Goal: Transaction & Acquisition: Download file/media

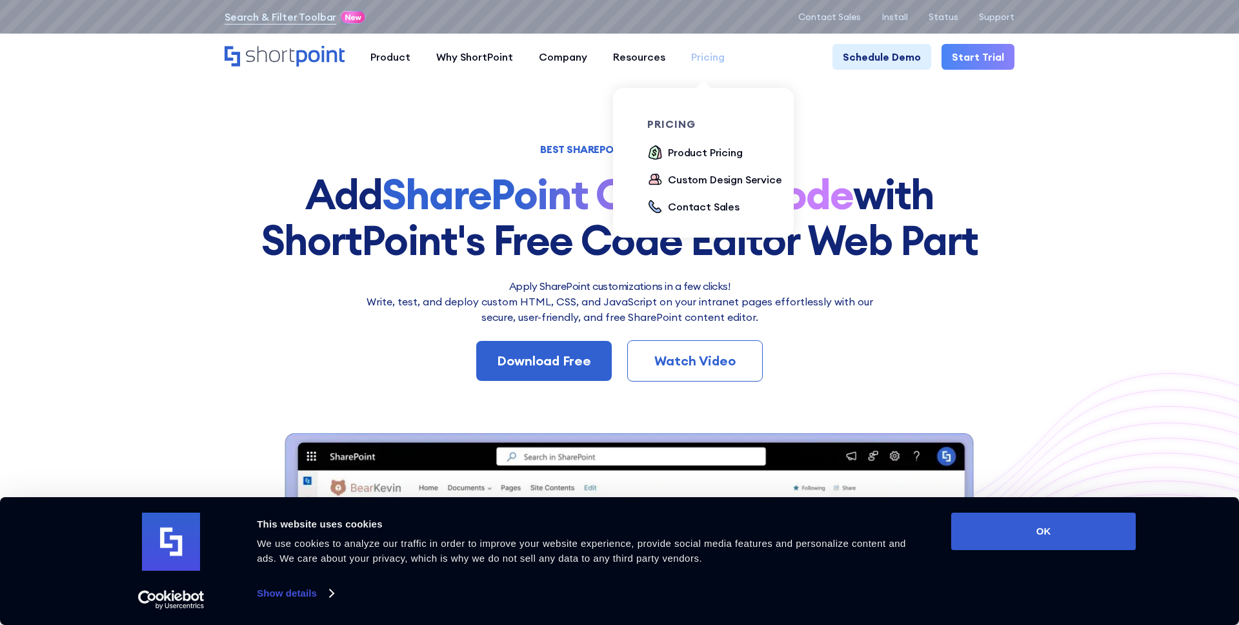
click at [716, 60] on div "Pricing" at bounding box center [708, 56] width 34 height 15
click at [676, 125] on div "pricing" at bounding box center [719, 124] width 145 height 10
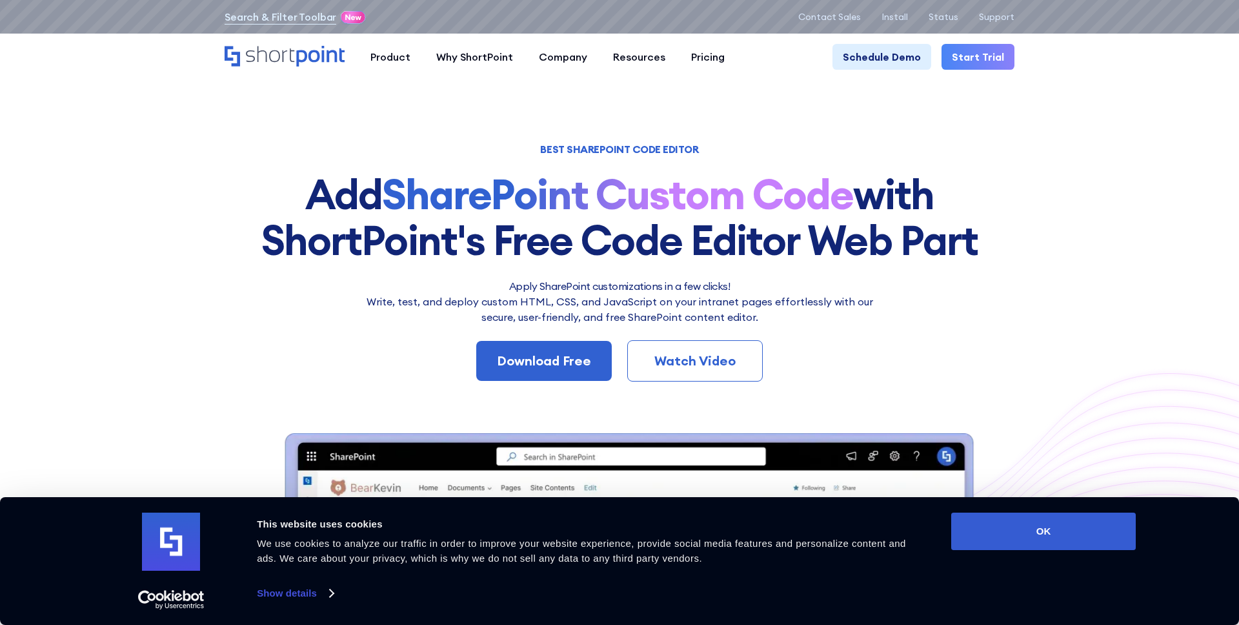
click at [846, 127] on section "BEST SHAREPOINT CODE EDITOR Add SharePoint Custom Code with ShortPoint's Free C…" at bounding box center [619, 485] width 1239 height 971
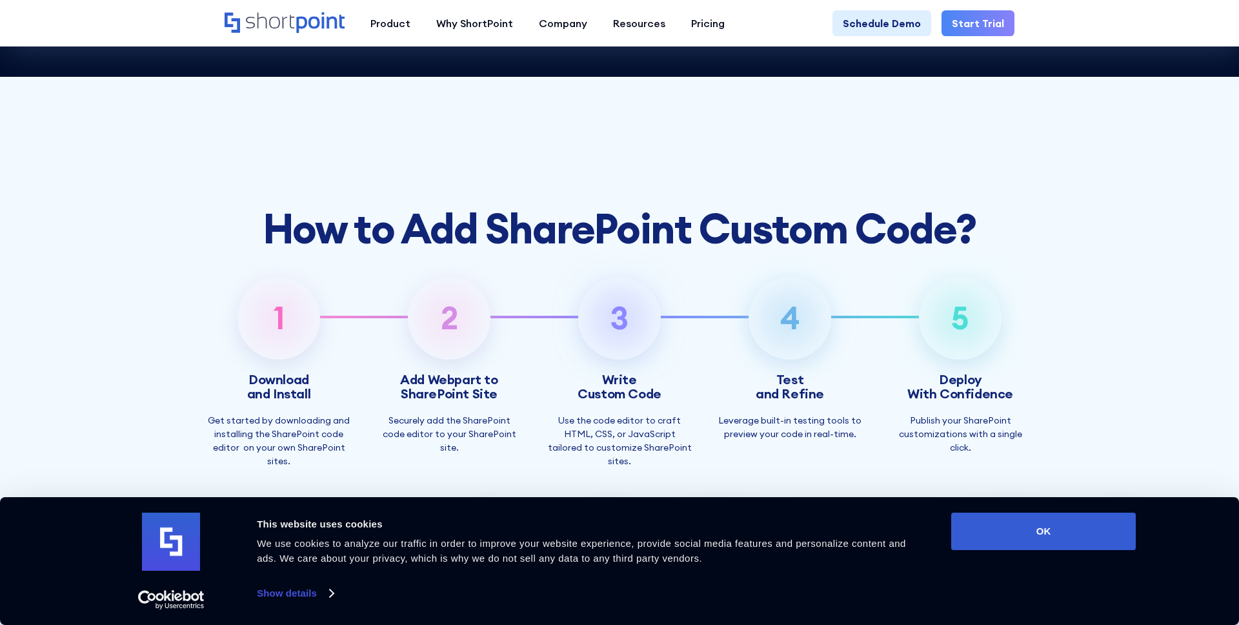
scroll to position [3941, 0]
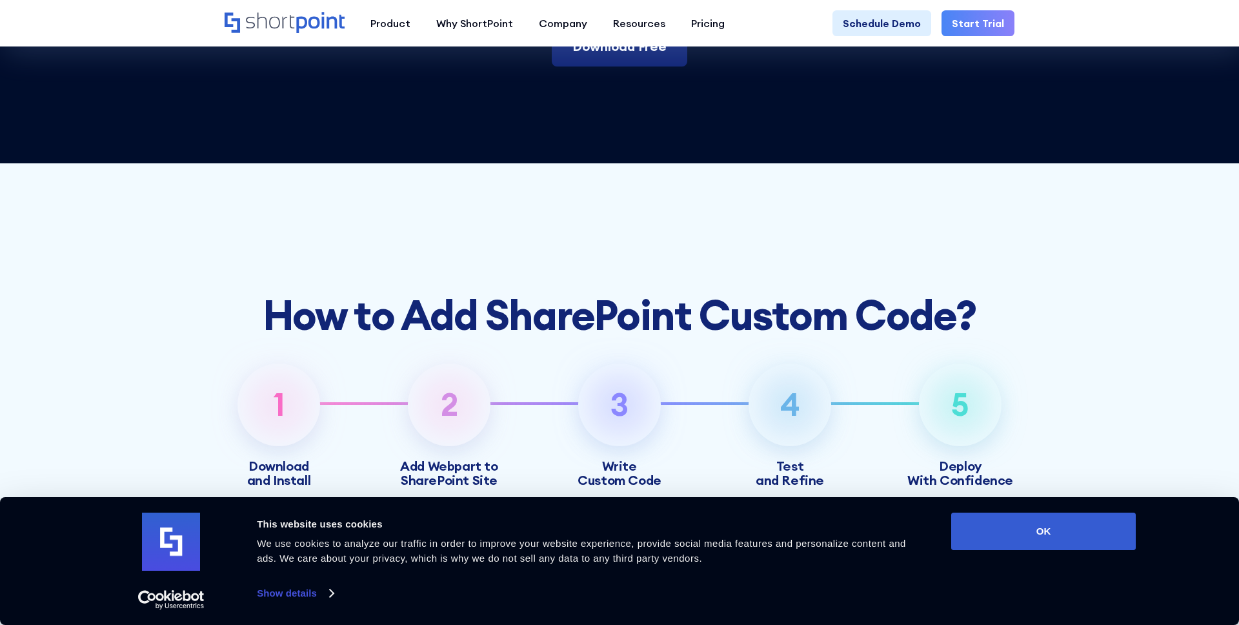
click at [645, 66] on link "Download Free" at bounding box center [620, 46] width 136 height 40
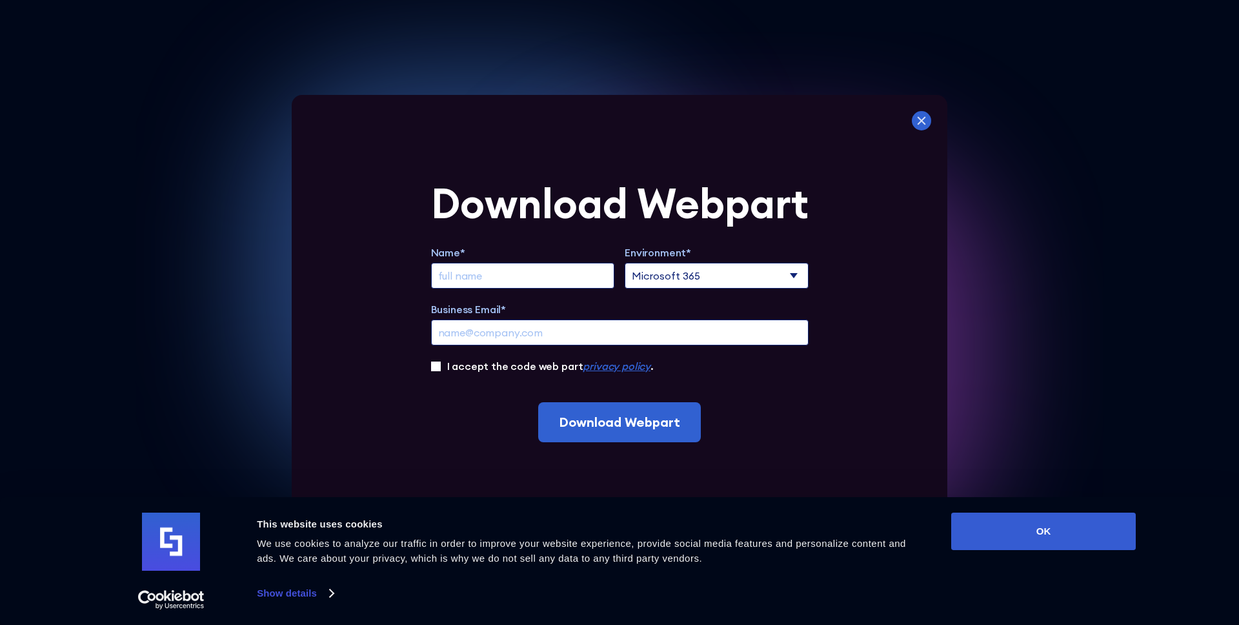
click at [919, 115] on icon at bounding box center [921, 120] width 19 height 19
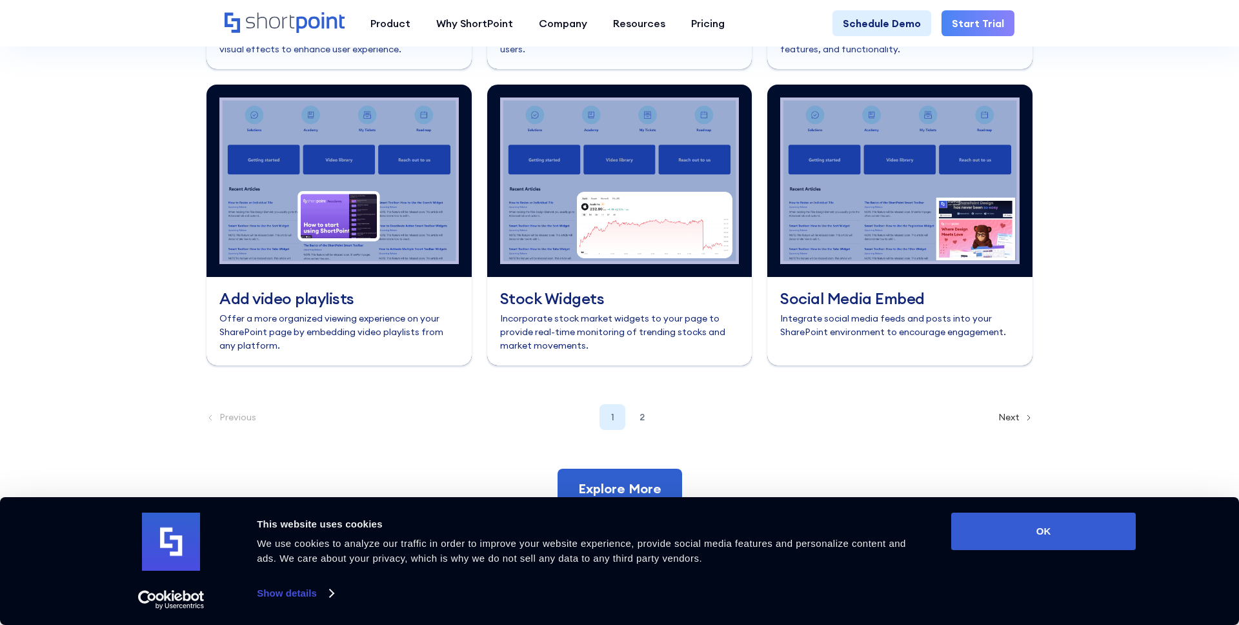
scroll to position [5621, 0]
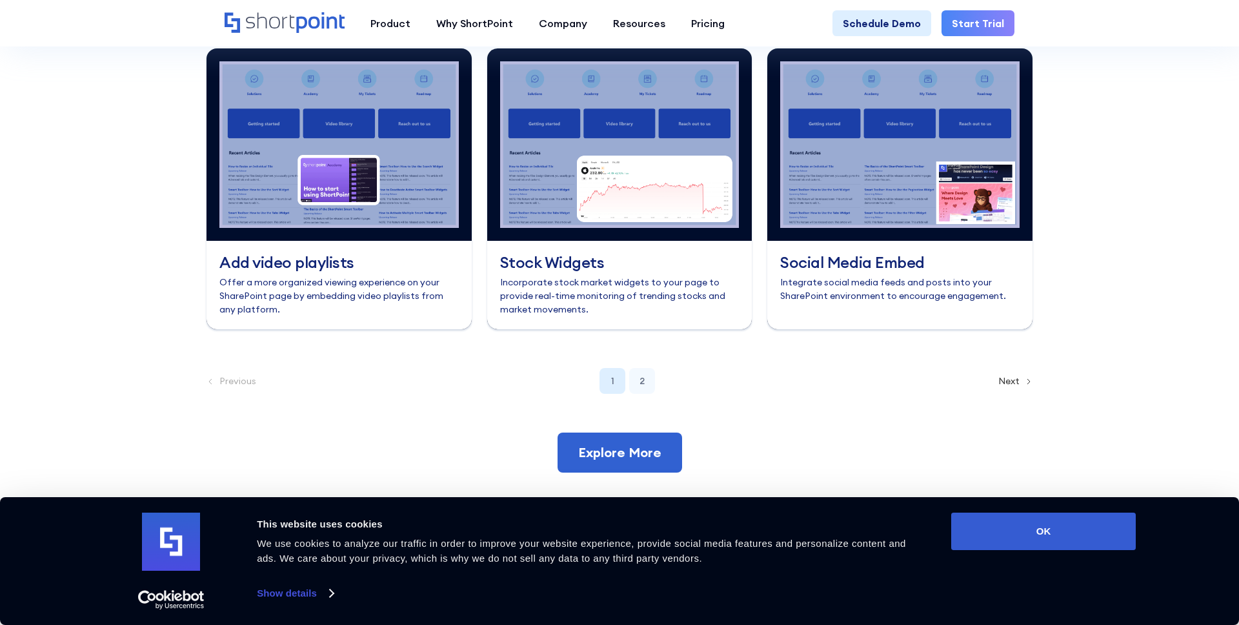
click at [644, 394] on div "2" at bounding box center [642, 381] width 26 height 26
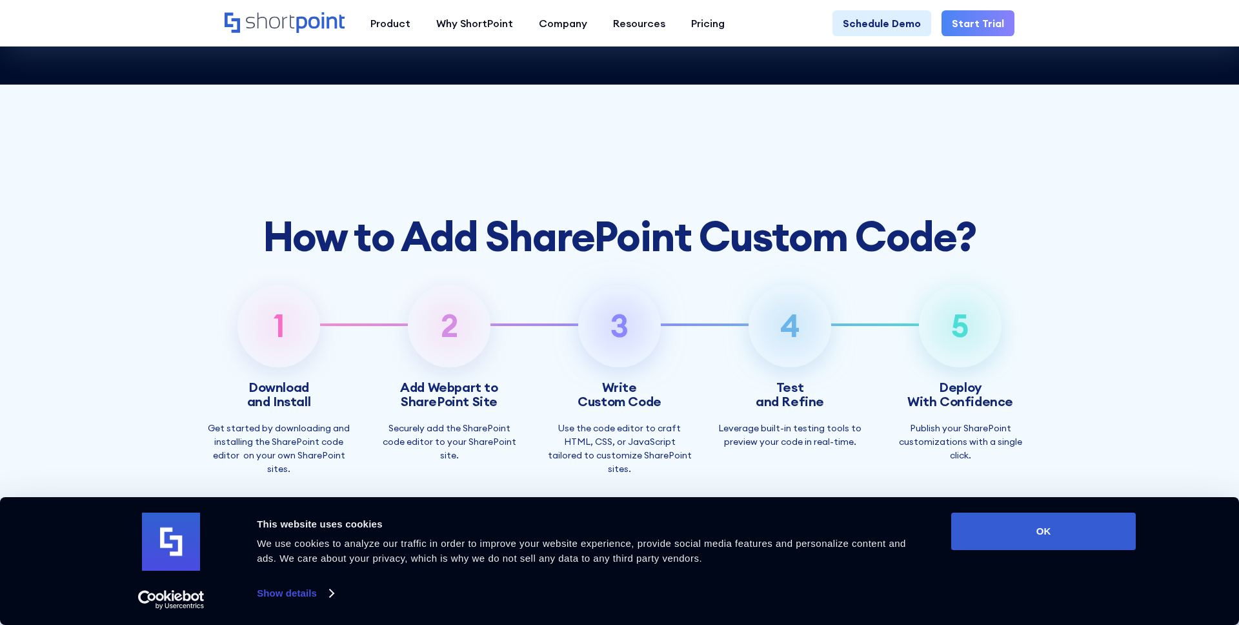
scroll to position [3903, 0]
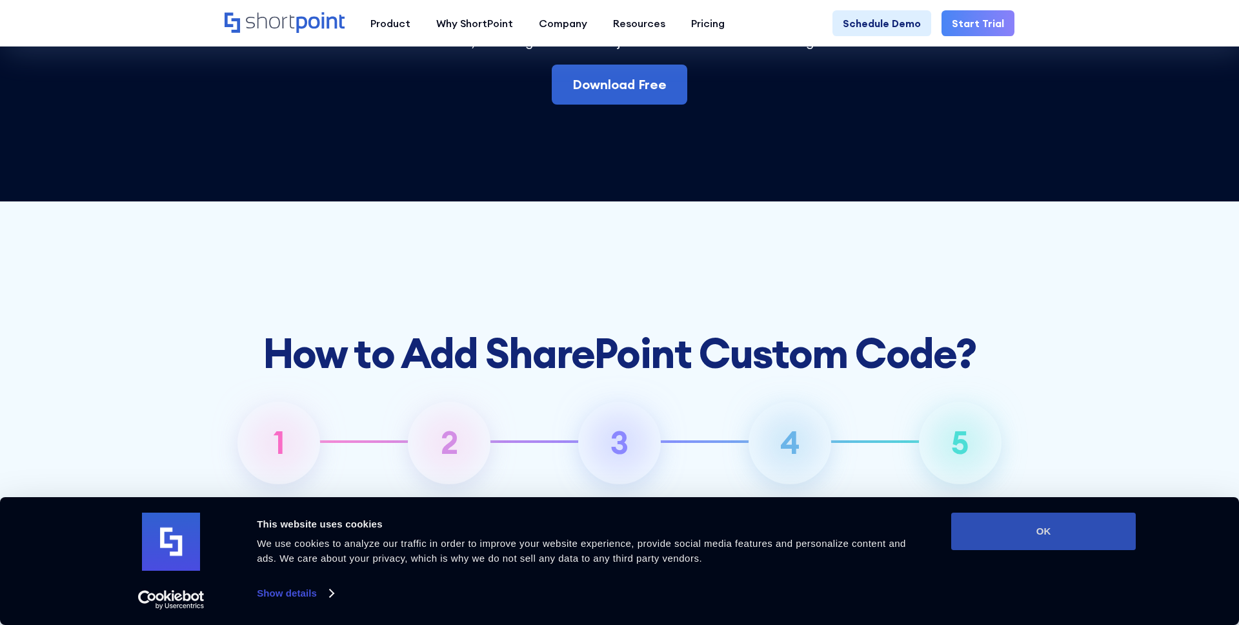
click at [992, 534] on button "OK" at bounding box center [1043, 531] width 185 height 37
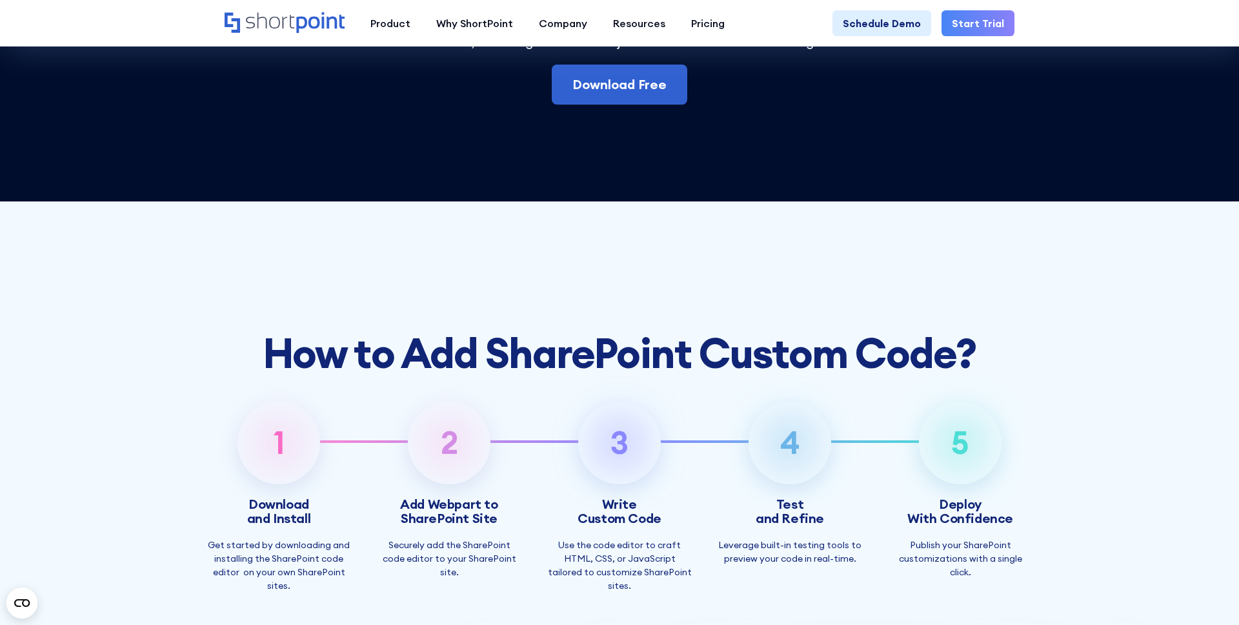
scroll to position [0, 0]
click at [657, 105] on link "Download Free" at bounding box center [620, 85] width 136 height 40
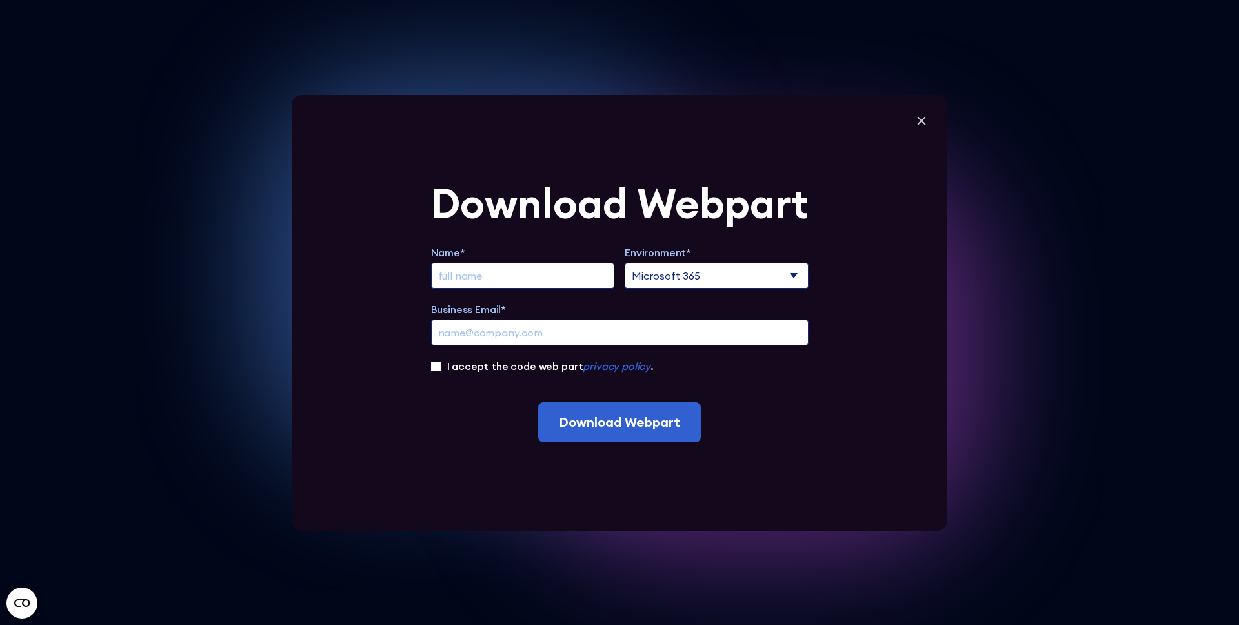
click at [648, 276] on select "Microsoft 365 SharePoint Online SharePoint 2019 (On-Premise)" at bounding box center [717, 276] width 184 height 26
select select "SharePoint Online"
click at [625, 263] on select "Microsoft 365 SharePoint Online SharePoint 2019 (On-Premise)" at bounding box center [717, 276] width 184 height 26
click at [585, 273] on input "Extend Trial" at bounding box center [523, 276] width 184 height 26
type input "[PERSON_NAME]"
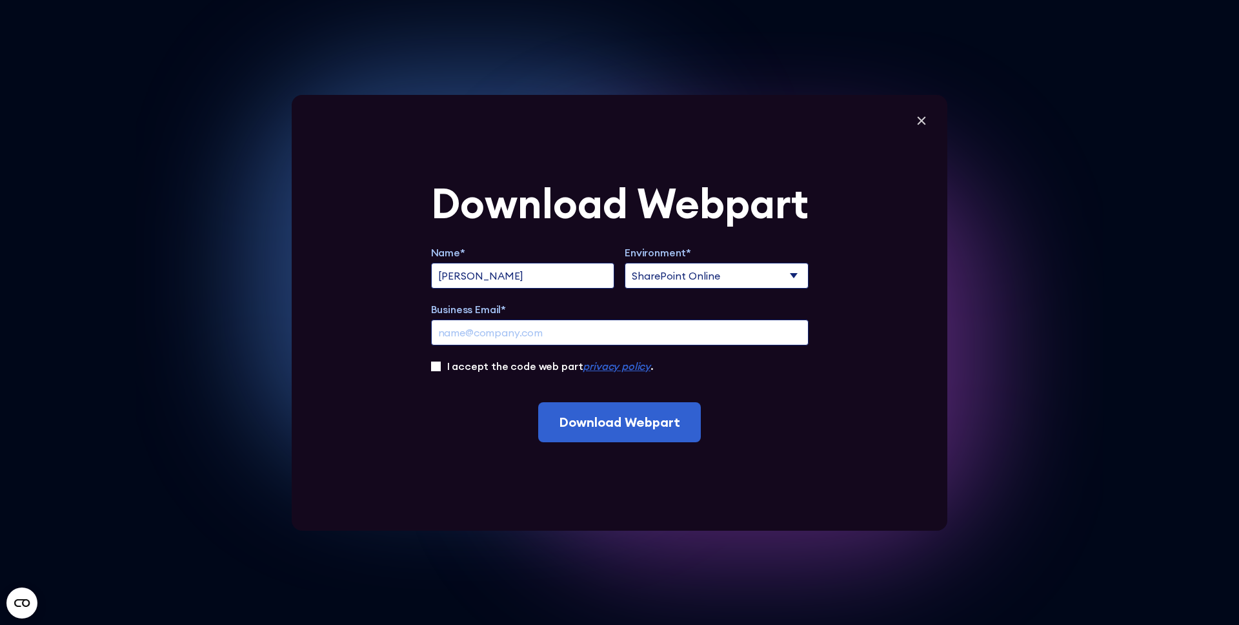
click at [461, 337] on input "Business Email*" at bounding box center [620, 333] width 378 height 26
type input "[EMAIL_ADDRESS][DOMAIN_NAME]"
click at [511, 366] on label "I accept the code web part privacy policy ." at bounding box center [550, 365] width 207 height 15
click at [441, 366] on input "I accept the code web part privacy policy ." at bounding box center [436, 366] width 10 height 10
checkbox input "true"
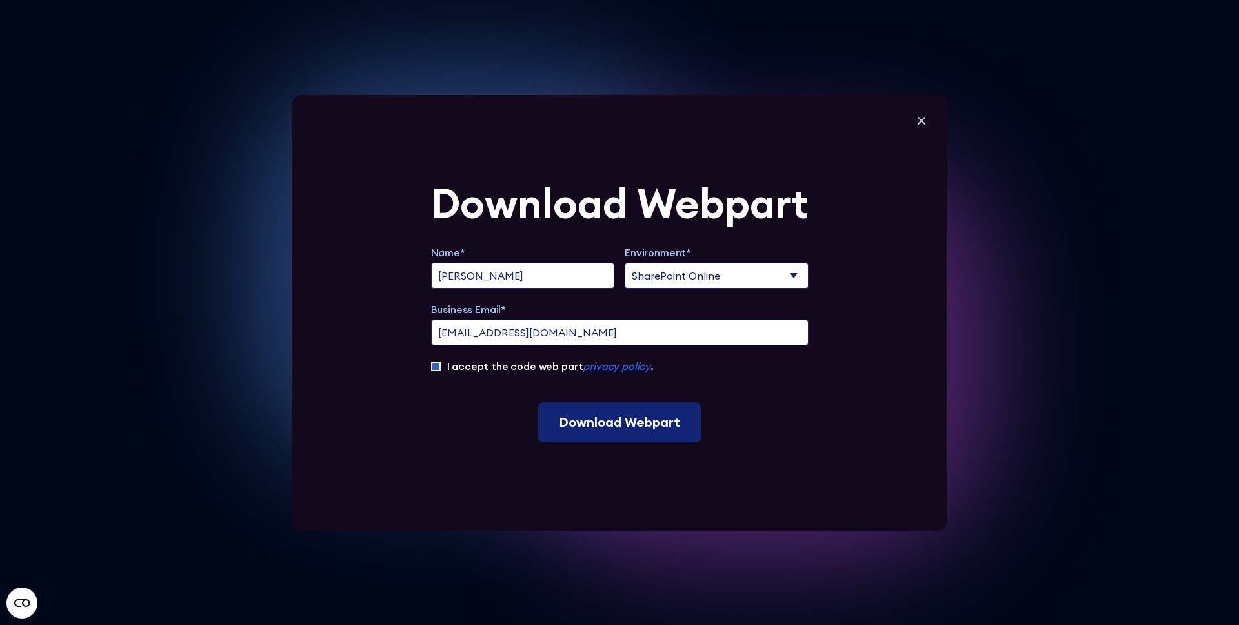
click at [588, 409] on input "Download Webpart" at bounding box center [619, 422] width 163 height 40
click at [529, 338] on input "[EMAIL_ADDRESS][DOMAIN_NAME]" at bounding box center [620, 333] width 378 height 26
click at [505, 335] on input "[EMAIL_ADDRESS][DOMAIN_NAME]" at bounding box center [620, 333] width 378 height 26
click at [616, 423] on input "Download Webpart" at bounding box center [619, 422] width 163 height 40
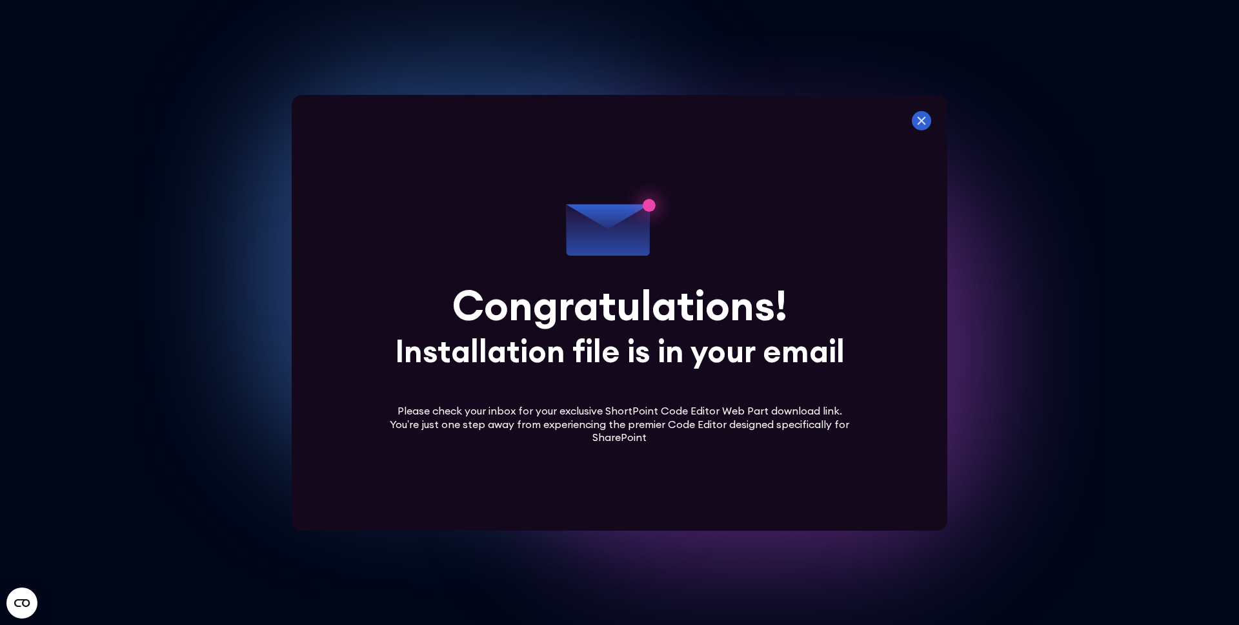
click at [922, 125] on icon at bounding box center [921, 120] width 19 height 19
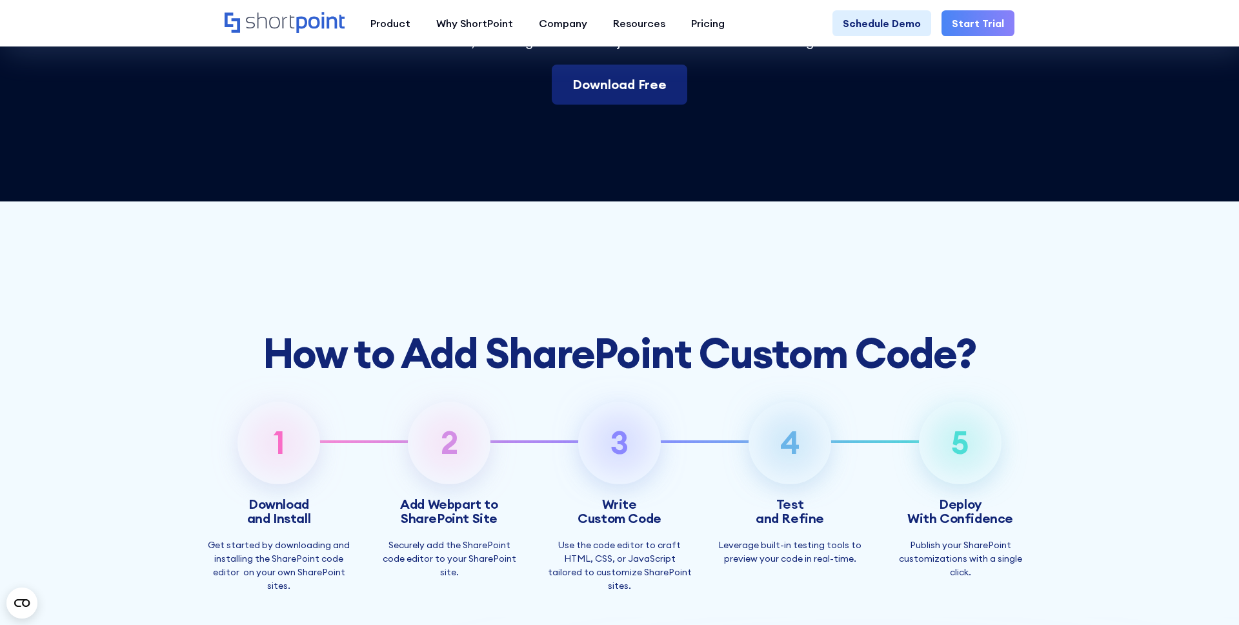
click at [662, 105] on link "Download Free" at bounding box center [620, 85] width 136 height 40
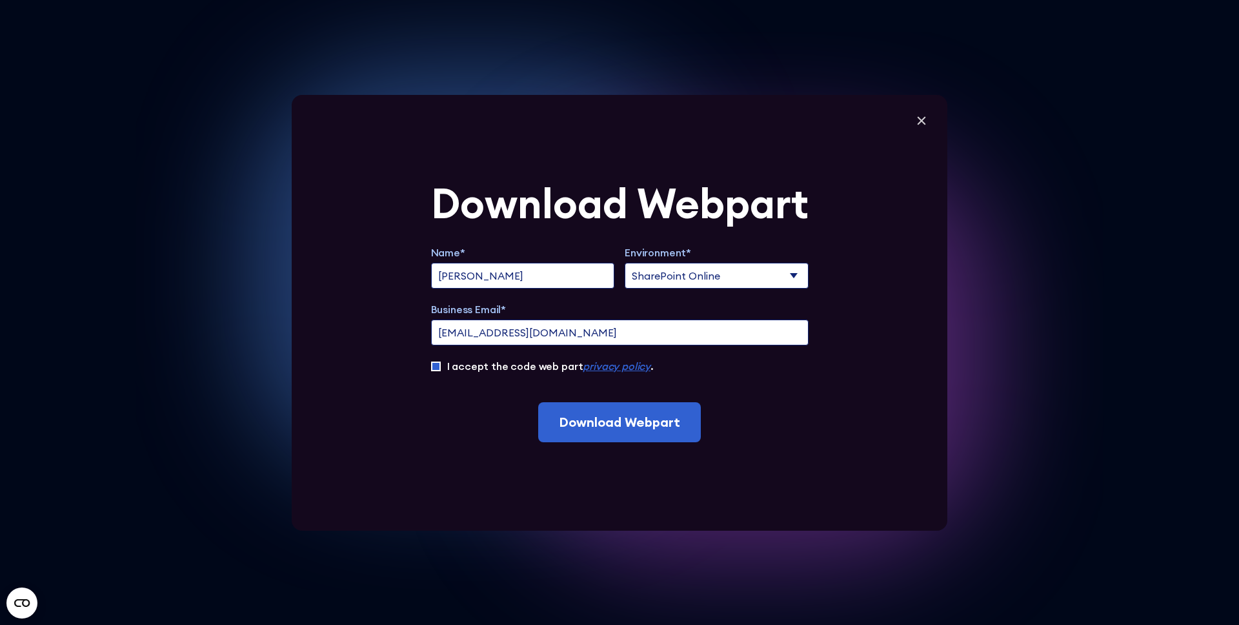
click at [547, 327] on input "[EMAIL_ADDRESS][DOMAIN_NAME]" at bounding box center [620, 333] width 378 height 26
paste input "Kat.KY.[PERSON_NAME]"
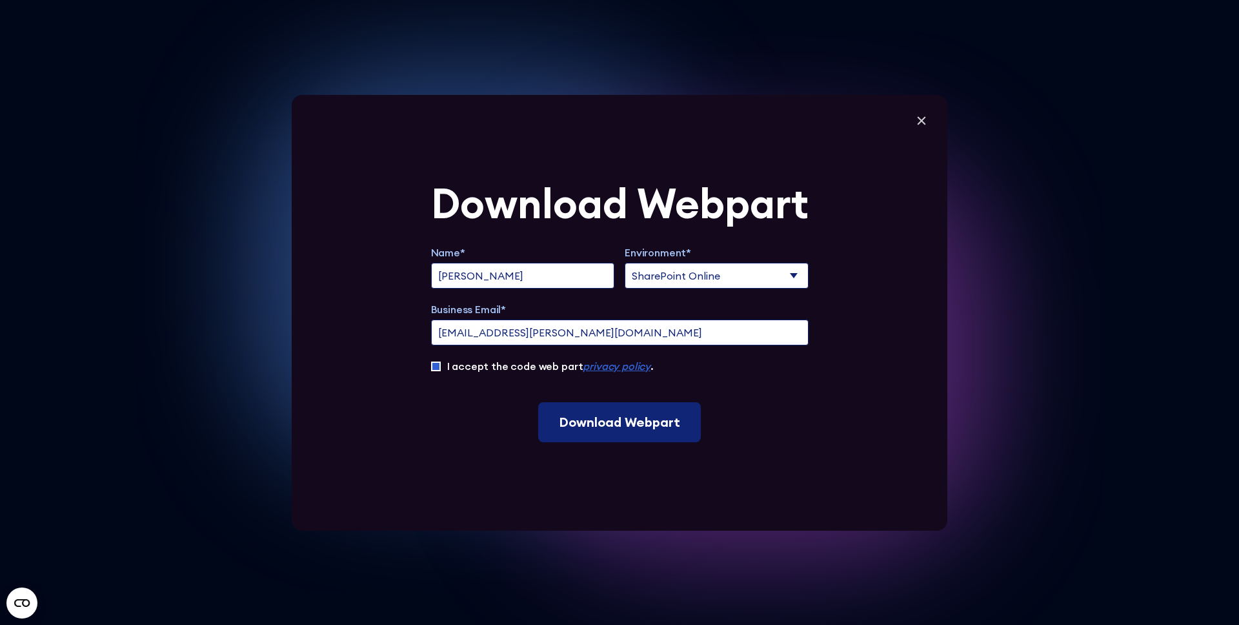
type input "[EMAIL_ADDRESS][PERSON_NAME][DOMAIN_NAME]"
click at [604, 416] on input "Download Webpart" at bounding box center [619, 422] width 163 height 40
